Goal: Find specific page/section: Find specific page/section

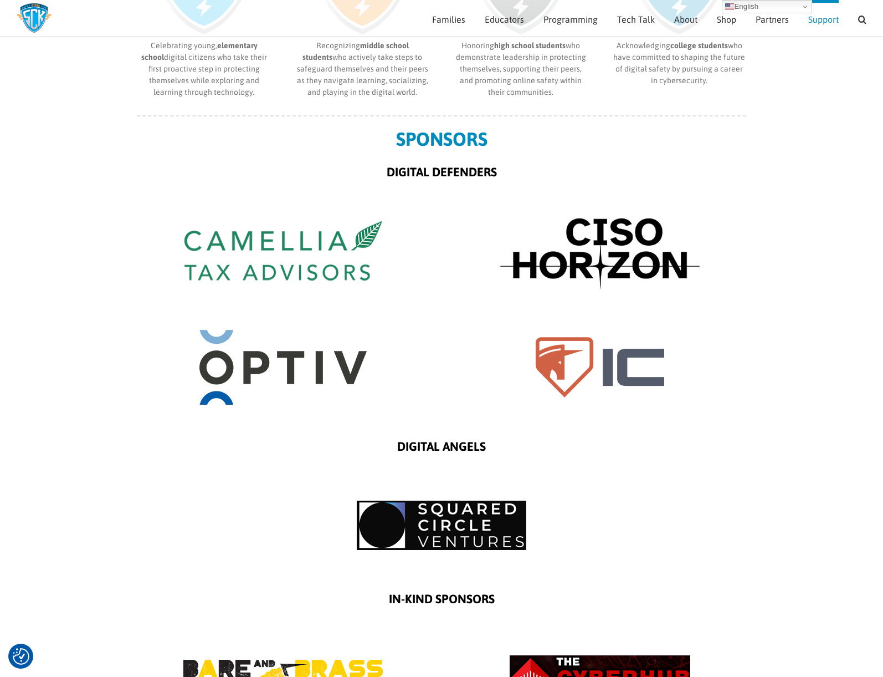
scroll to position [670, 0]
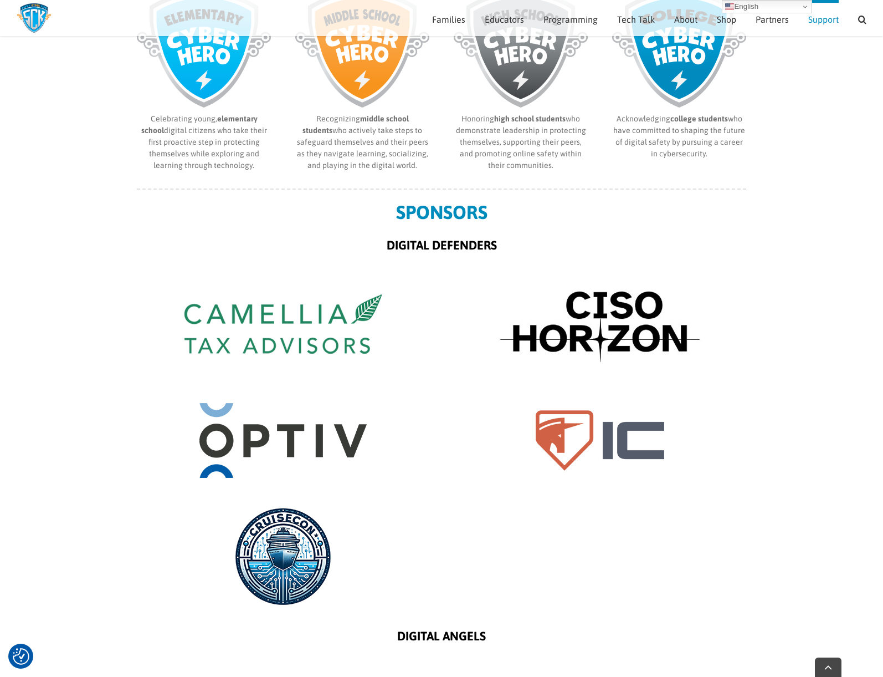
scroll to position [714, 0]
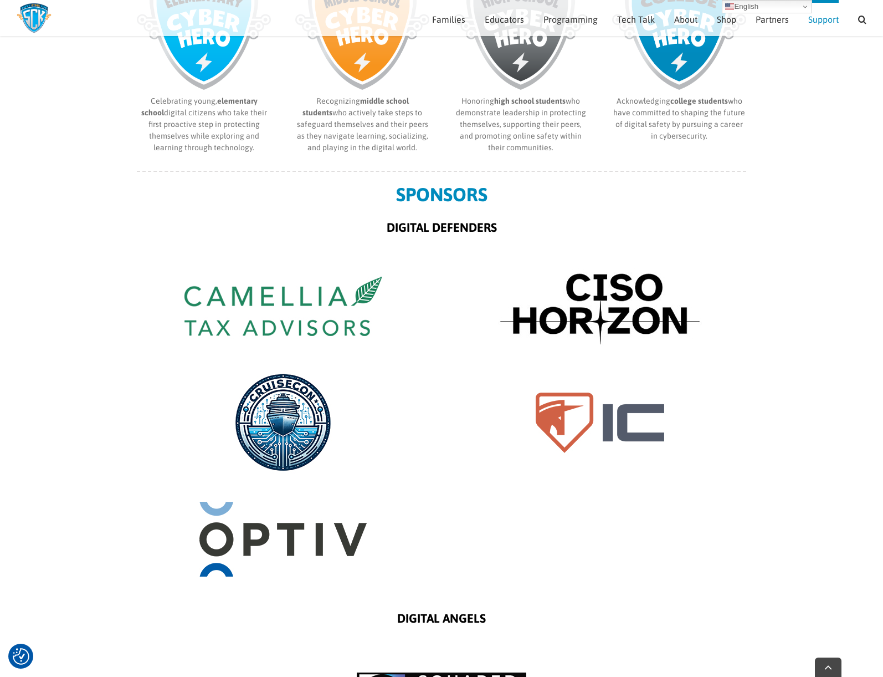
scroll to position [647, 0]
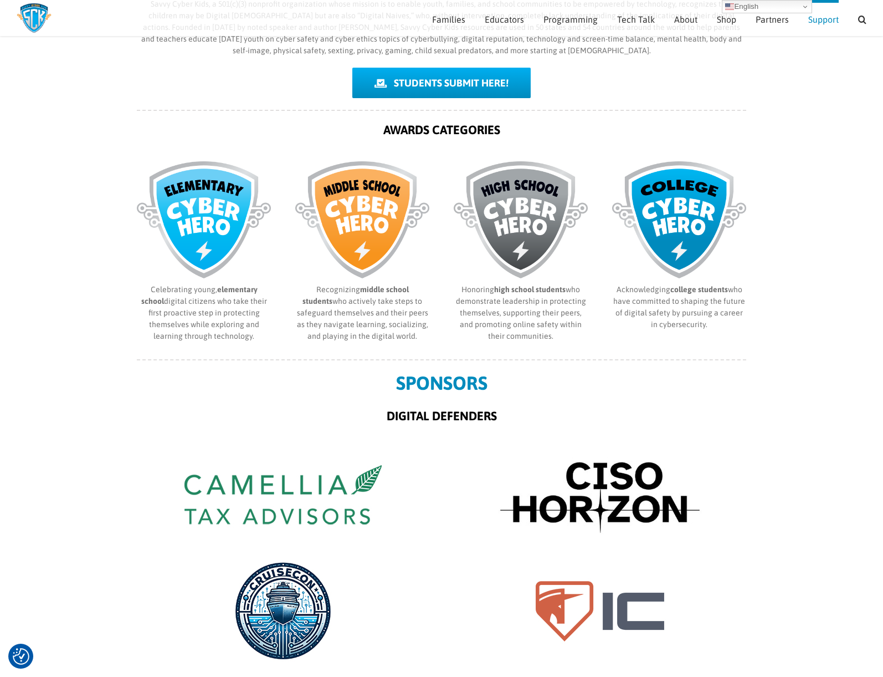
scroll to position [405, 0]
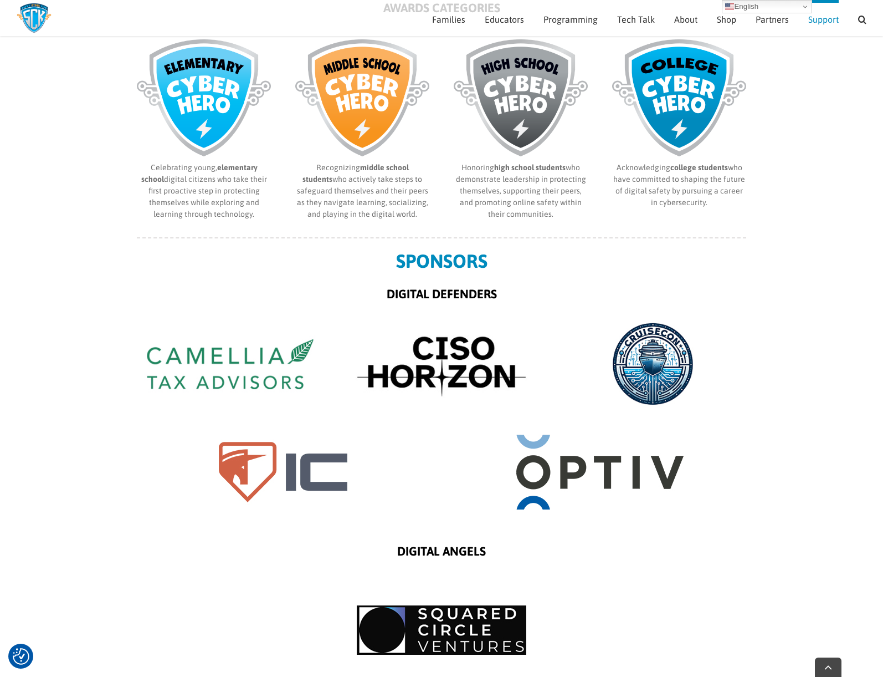
scroll to position [647, 0]
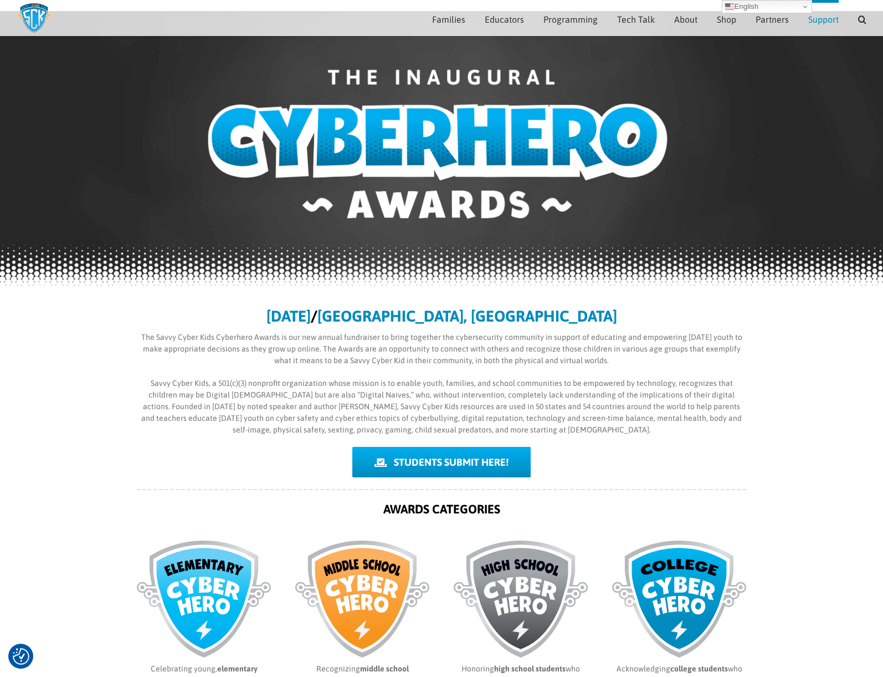
scroll to position [47, 0]
